Goal: Task Accomplishment & Management: Complete application form

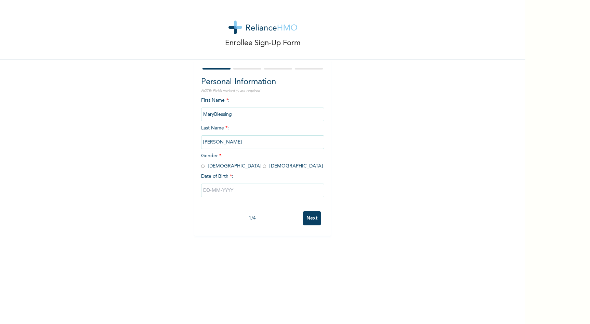
click at [226, 165] on span "Gender * : [DEMOGRAPHIC_DATA] [DEMOGRAPHIC_DATA]" at bounding box center [262, 160] width 122 height 15
click at [263, 165] on input "radio" at bounding box center [264, 166] width 3 height 6
radio input "true"
click at [218, 193] on input "text" at bounding box center [262, 190] width 123 height 14
select select "7"
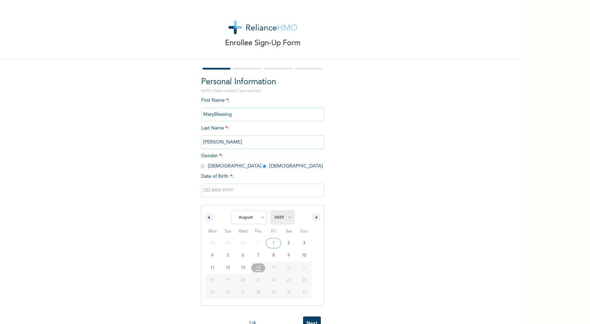
click at [279, 219] on select "2025 2024 2023 2022 2021 2020 2019 2018 2017 2016 2015 2014 2013 2012 2011 2010…" at bounding box center [283, 217] width 24 height 14
select select "1994"
type input "[DATE]"
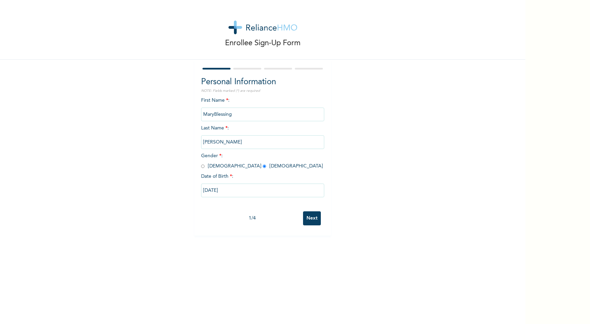
click at [313, 218] on input "Next" at bounding box center [312, 218] width 18 height 14
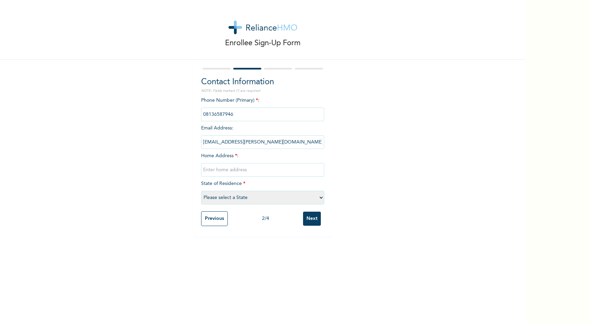
click at [245, 167] on input "text" at bounding box center [262, 170] width 123 height 14
type input "10 Akpugoeze Omagba 2 Onitsha"
click at [242, 194] on select "Please select a State [PERSON_NAME] (FCT) [PERSON_NAME] Ibom [GEOGRAPHIC_DATA] …" at bounding box center [262, 198] width 123 height 14
select select "4"
click at [311, 222] on input "Next" at bounding box center [312, 218] width 18 height 14
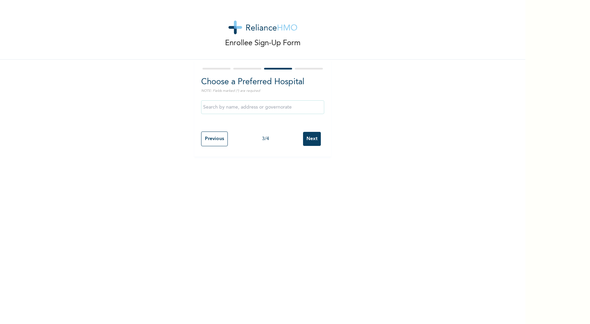
click at [275, 106] on input "text" at bounding box center [262, 107] width 123 height 14
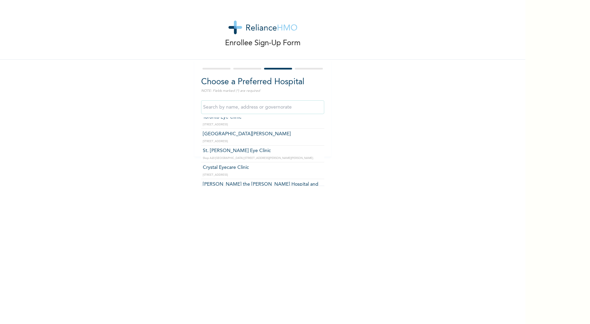
scroll to position [389, 0]
type input "[GEOGRAPHIC_DATA][PERSON_NAME]"
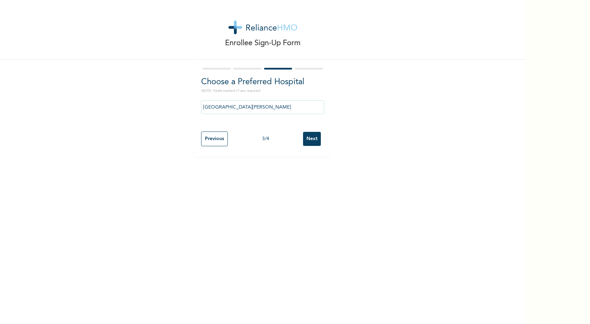
click at [310, 140] on input "Next" at bounding box center [312, 139] width 18 height 14
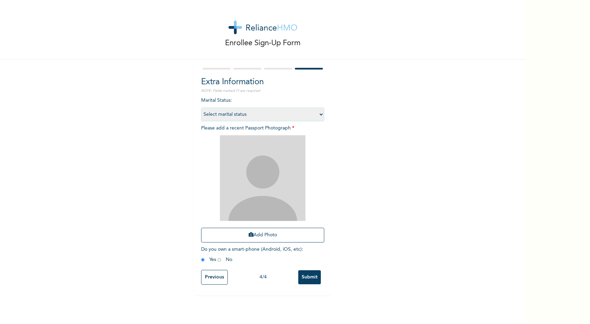
click at [289, 111] on select "Select marital status [DEMOGRAPHIC_DATA] Married [DEMOGRAPHIC_DATA] Widow/[DEMO…" at bounding box center [262, 114] width 123 height 14
select select "1"
click at [267, 233] on button "Add Photo" at bounding box center [262, 234] width 123 height 15
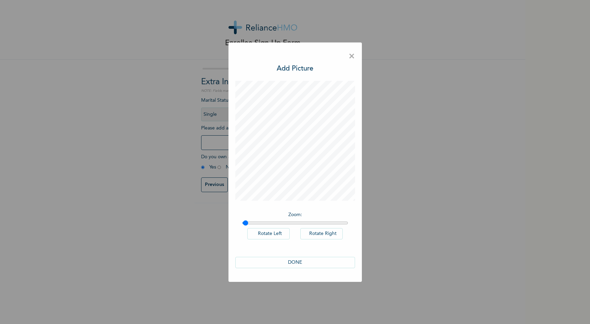
type input "1"
drag, startPoint x: 246, startPoint y: 222, endPoint x: 228, endPoint y: 225, distance: 17.8
click at [242, 225] on input "range" at bounding box center [295, 222] width 106 height 5
click at [295, 262] on button "DONE" at bounding box center [295, 262] width 120 height 11
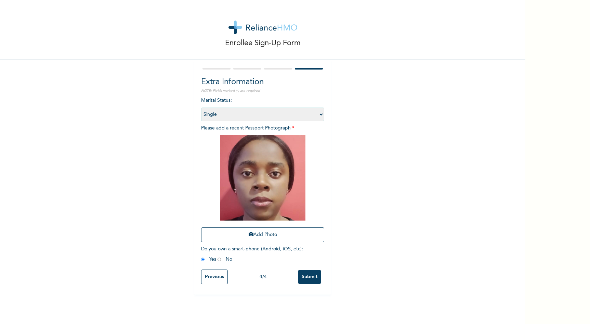
click at [305, 278] on input "Submit" at bounding box center [309, 277] width 23 height 14
